Goal: Task Accomplishment & Management: Manage account settings

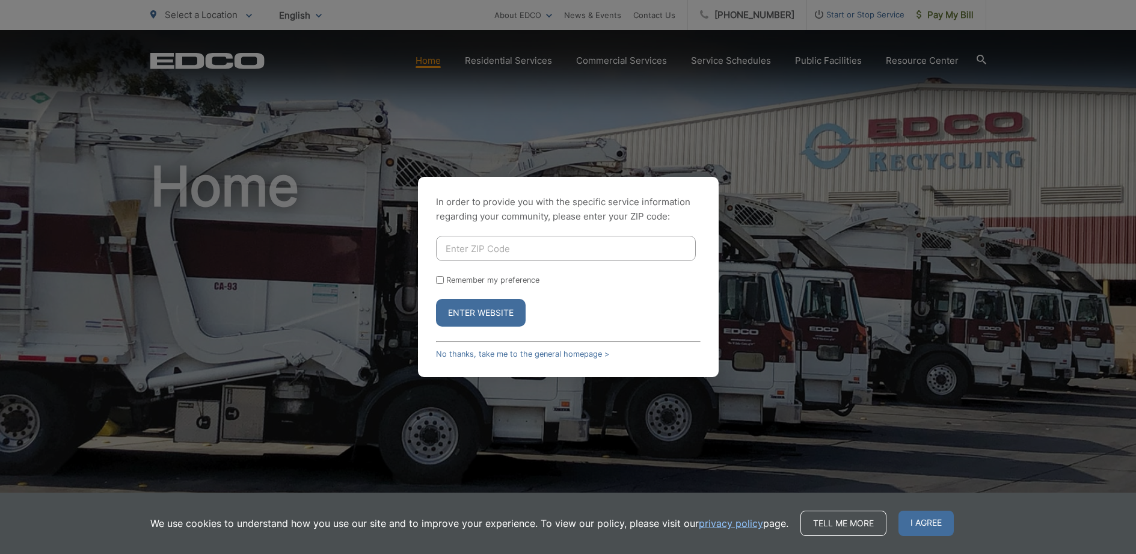
click at [555, 248] on input "Enter ZIP Code" at bounding box center [566, 248] width 260 height 25
type input "92084"
click at [438, 280] on input "Remember my preference" at bounding box center [440, 280] width 8 height 8
checkbox input "true"
click at [516, 354] on link "No thanks, take me to the general homepage >" at bounding box center [522, 354] width 173 height 9
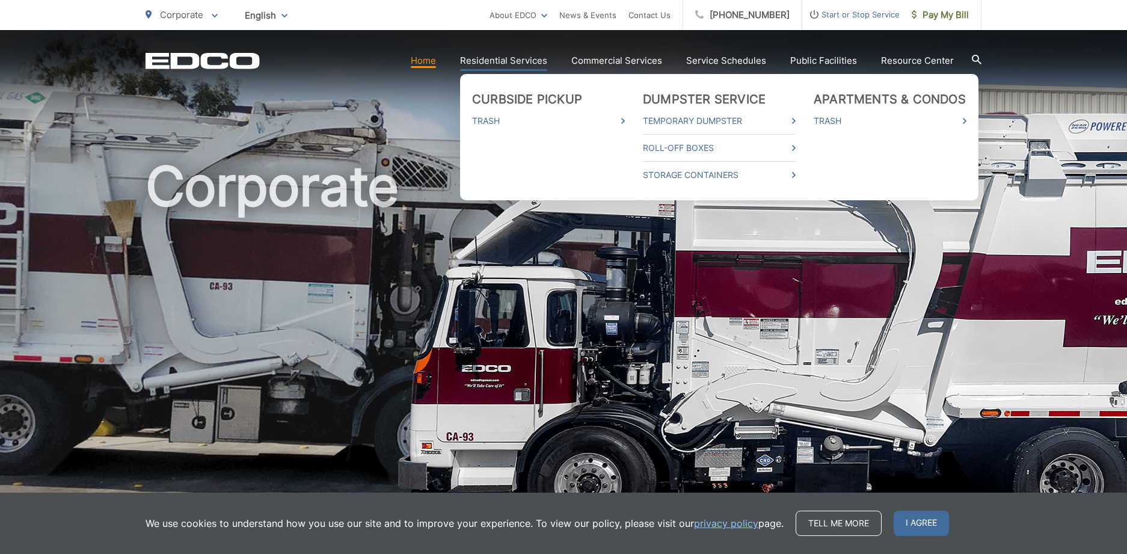
click at [493, 60] on link "Residential Services" at bounding box center [503, 61] width 87 height 14
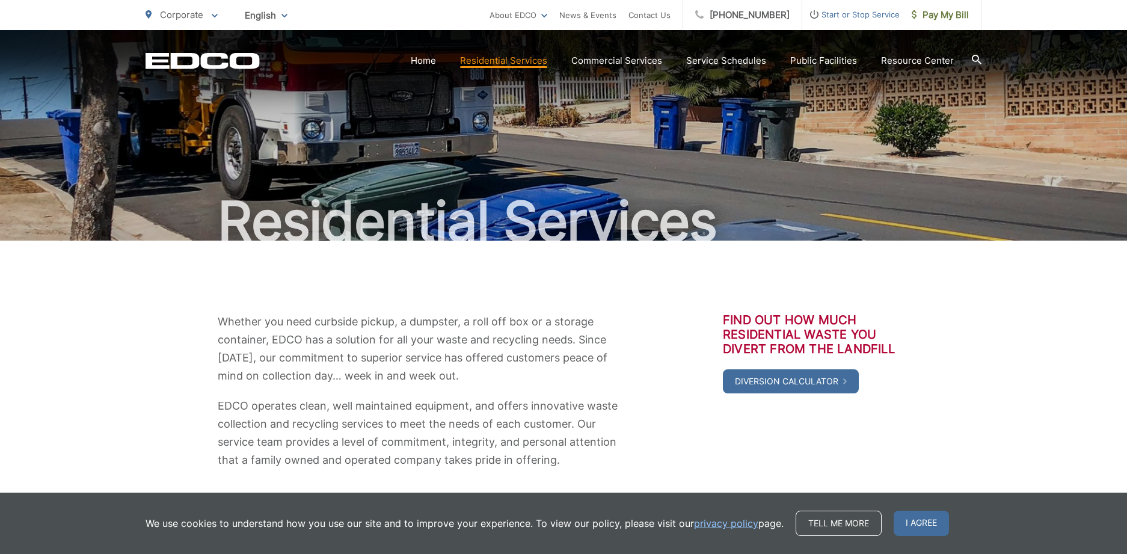
click at [851, 13] on span "Start or Stop Service" at bounding box center [851, 14] width 97 height 14
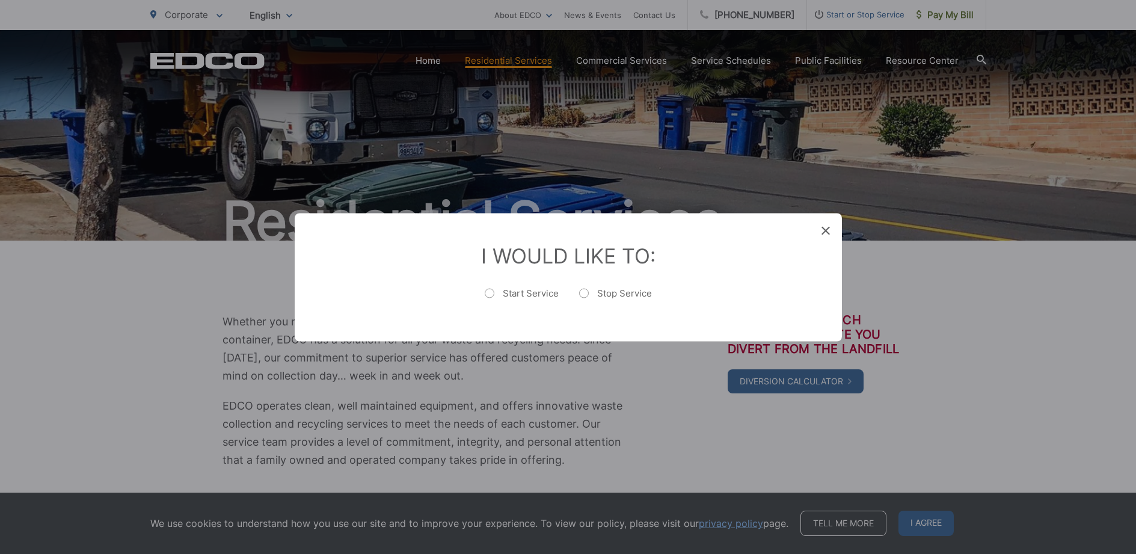
click at [827, 230] on icon at bounding box center [826, 230] width 8 height 8
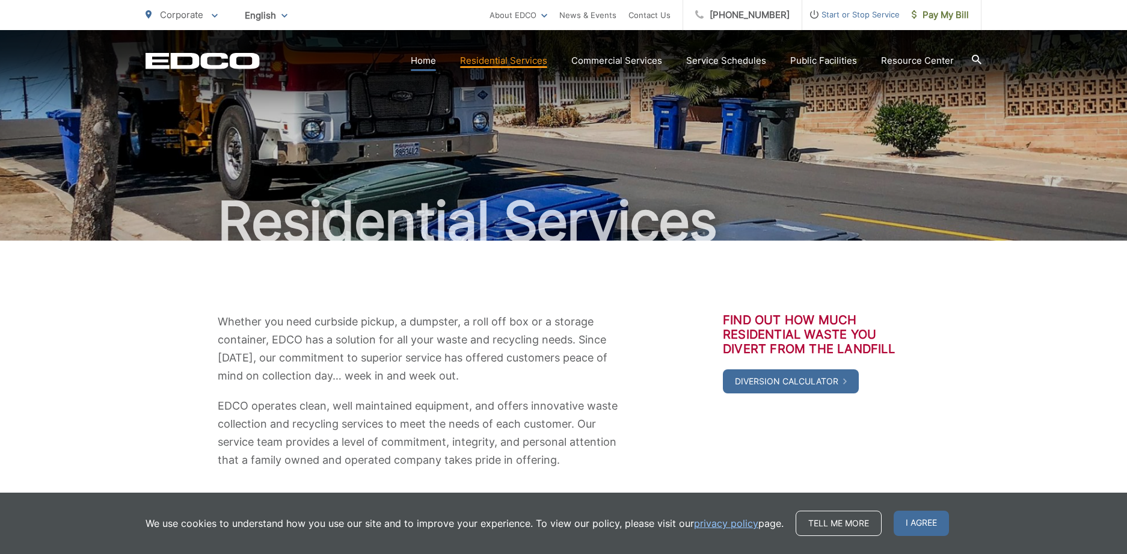
click at [431, 62] on link "Home" at bounding box center [423, 61] width 25 height 14
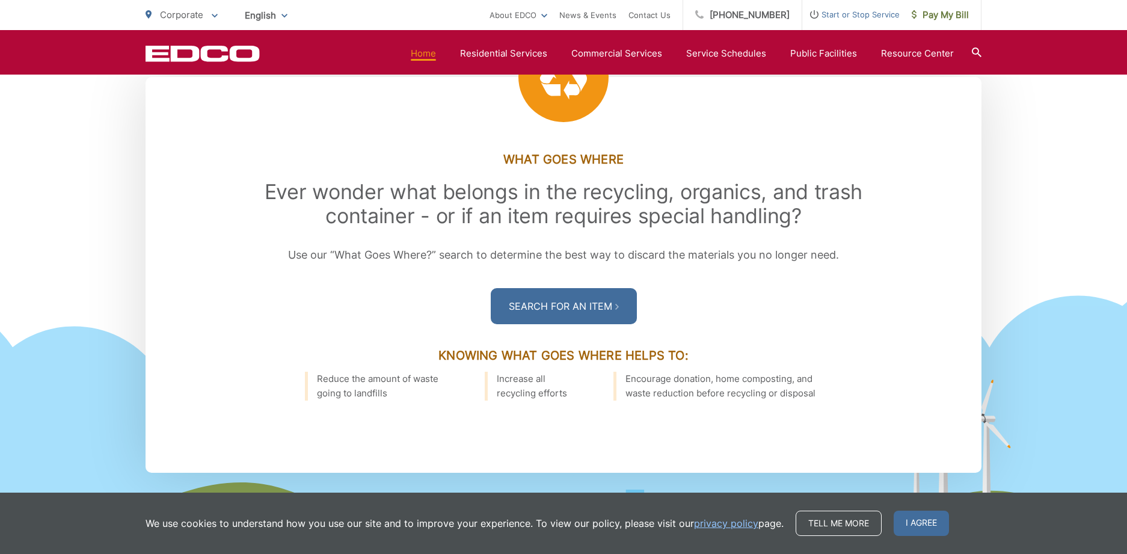
scroll to position [1504, 0]
